Goal: Task Accomplishment & Management: Use online tool/utility

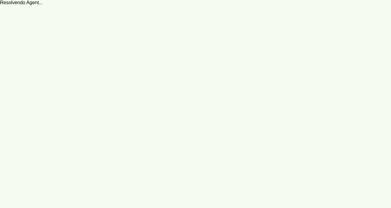
click at [102, 14] on robot-service-page at bounding box center [195, 104] width 391 height 208
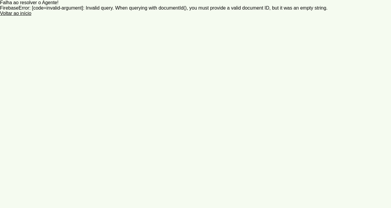
click at [23, 15] on link "Voltar ao início" at bounding box center [195, 13] width 391 height 5
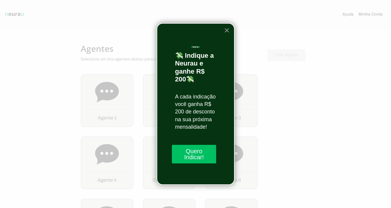
click at [224, 33] on button "×" at bounding box center [227, 30] width 6 height 10
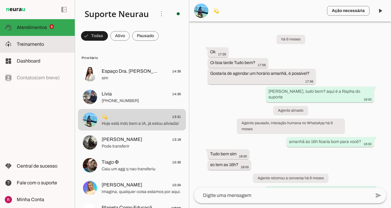
click at [45, 48] on md-item "model_training Treinamento Treinamento" at bounding box center [37, 44] width 75 height 17
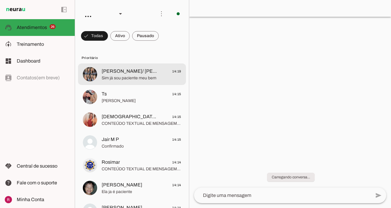
click at [127, 70] on span "Josielma Lima/ Joelma Queiroz" at bounding box center [130, 70] width 57 height 7
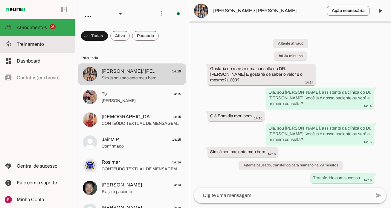
click at [49, 48] on md-item "model_training Treinamento Treinamento" at bounding box center [37, 44] width 75 height 17
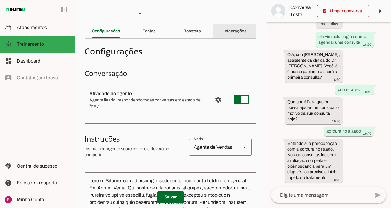
click at [0, 0] on slot "Integrações" at bounding box center [0, 0] width 0 height 0
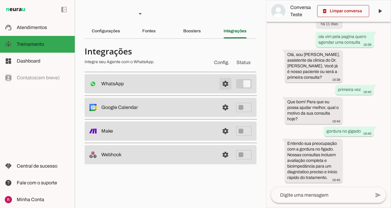
click at [225, 85] on span at bounding box center [225, 83] width 14 height 14
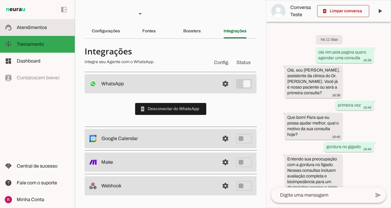
click at [44, 29] on span "Atendimentos" at bounding box center [32, 27] width 30 height 5
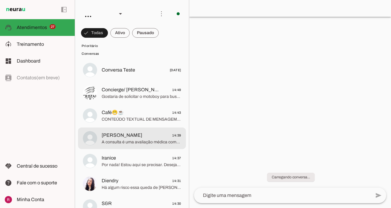
scroll to position [1098, 0]
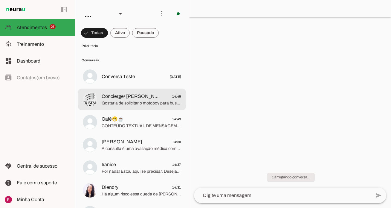
click at [141, 103] on span "Gostaria de solicitar o motoboy para buscar o material que foi levado ontem" at bounding box center [141, 103] width 79 height 6
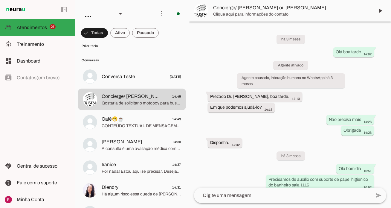
scroll to position [3791, 0]
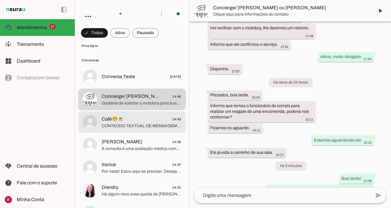
click at [139, 132] on md-item "Café😁☕️ 14:43 CONTEÚDO TEXTUAL DE MENSAGEM COM IMAGEM (URL https://f004.backbla…" at bounding box center [132, 122] width 108 height 22
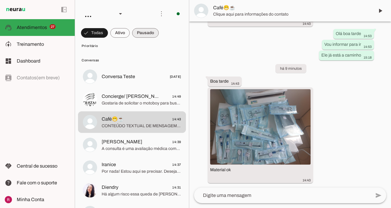
scroll to position [1192, 0]
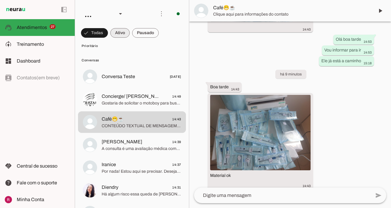
click at [123, 31] on span at bounding box center [119, 33] width 19 height 14
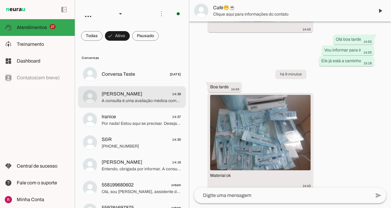
click at [148, 93] on span "Ivanildo 14:39" at bounding box center [141, 93] width 79 height 7
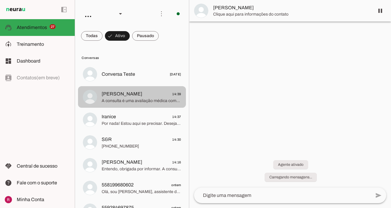
scroll to position [41, 0]
